Goal: Navigation & Orientation: Go to known website

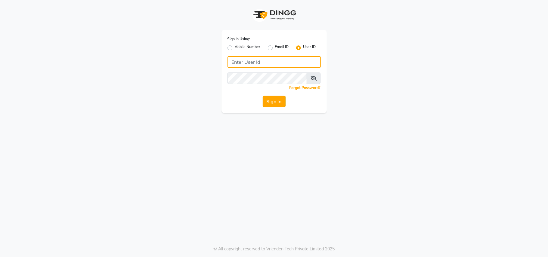
type input "shraddhawellness"
click at [275, 100] on button "Sign In" at bounding box center [274, 101] width 23 height 11
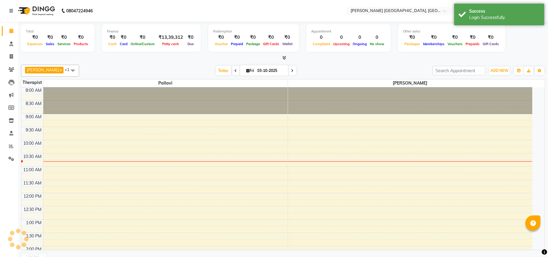
select select "en"
